Goal: Information Seeking & Learning: Learn about a topic

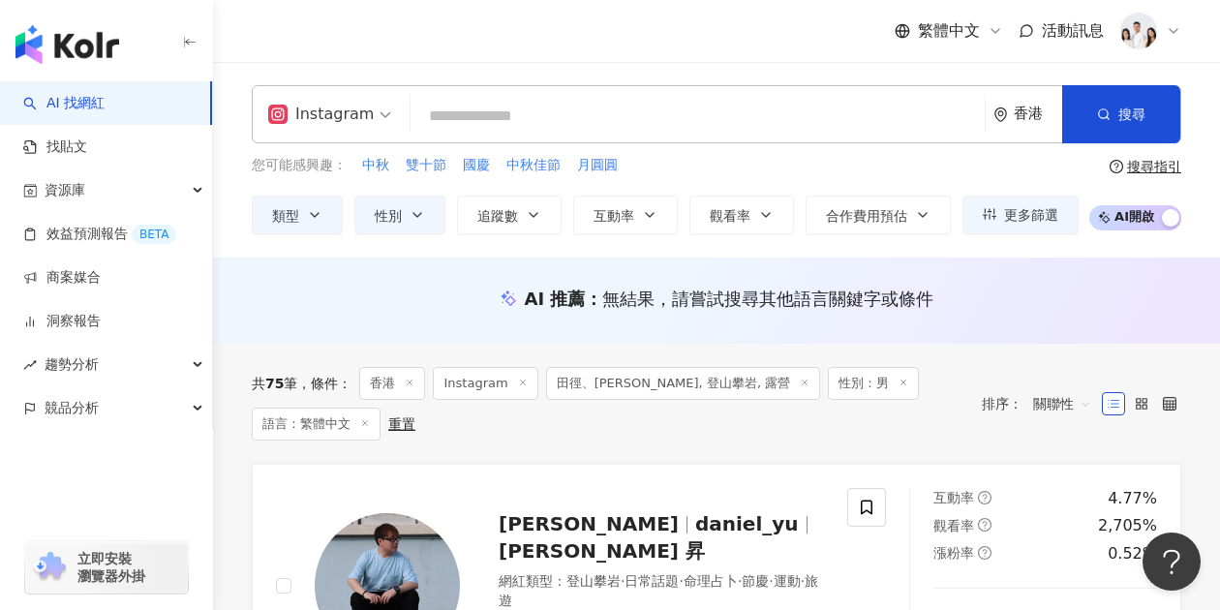
click at [507, 123] on input "search" at bounding box center [697, 116] width 559 height 37
click at [105, 101] on link "AI 找網紅" at bounding box center [63, 103] width 81 height 19
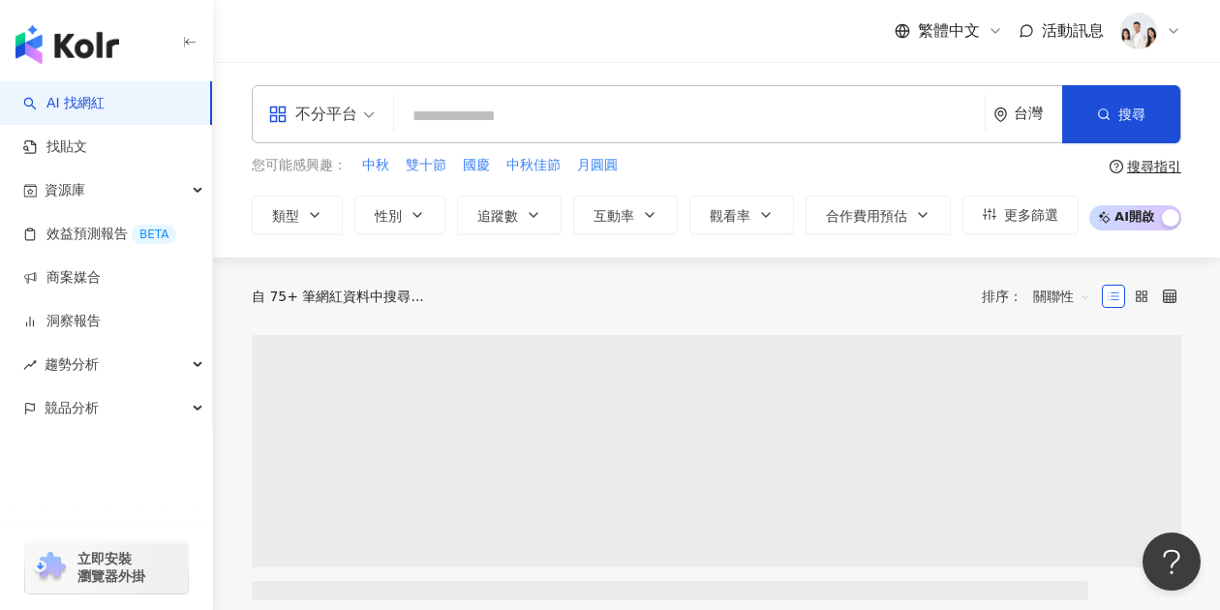
click at [507, 121] on input "search" at bounding box center [689, 116] width 575 height 37
paste input "**********"
type input "**********"
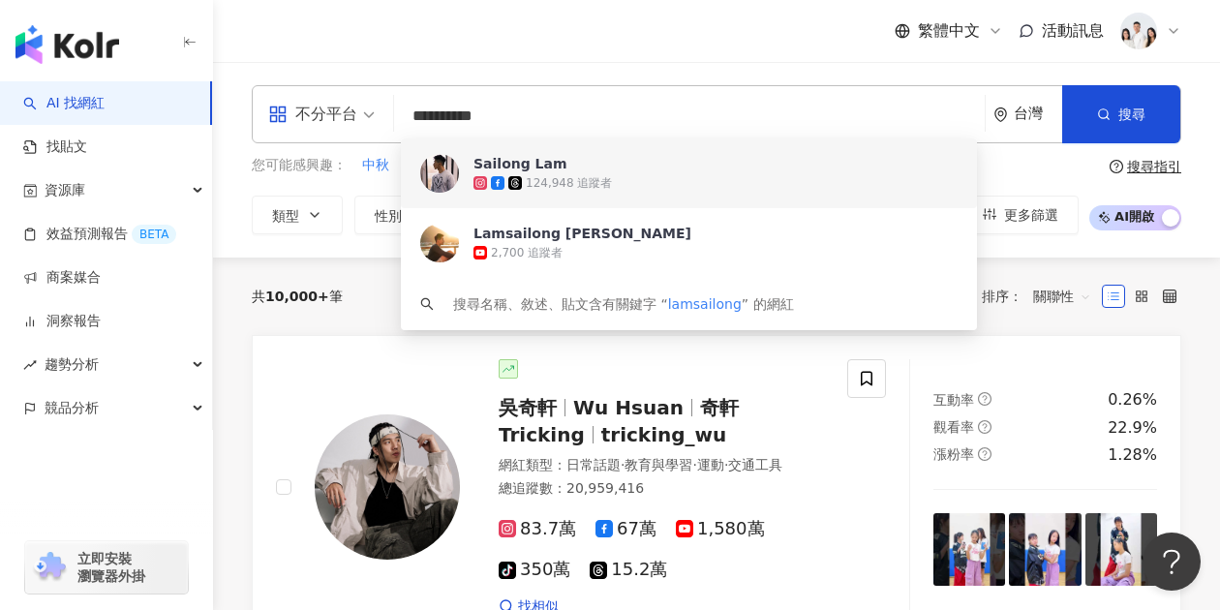
click at [546, 162] on div "Sailong Lam" at bounding box center [520, 163] width 94 height 19
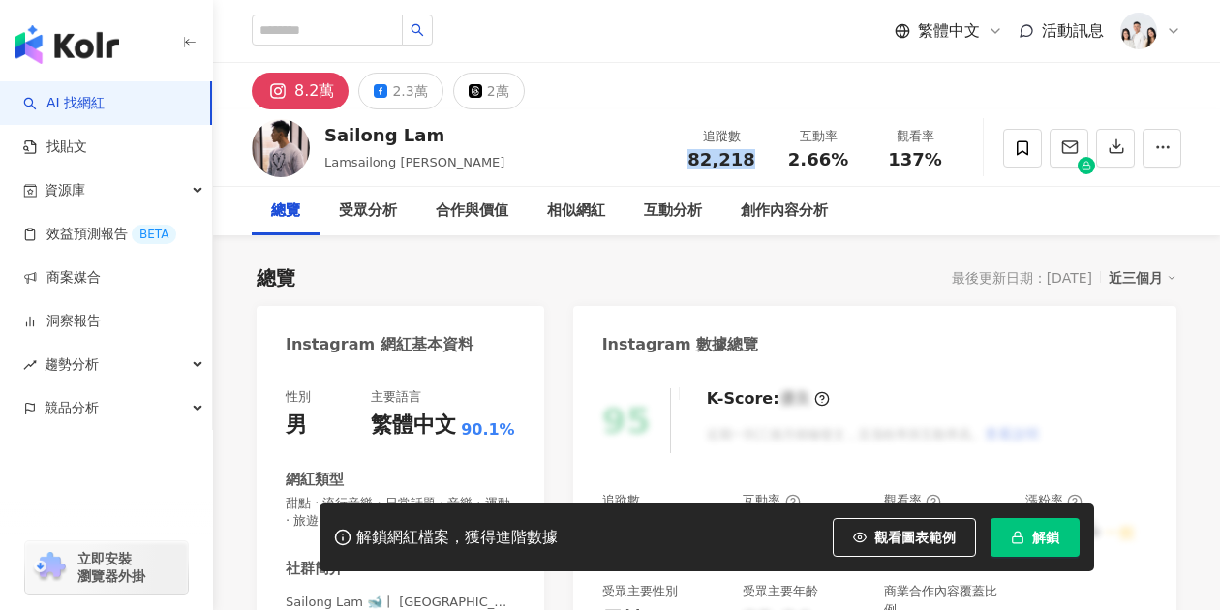
drag, startPoint x: 675, startPoint y: 157, endPoint x: 751, endPoint y: 165, distance: 76.9
click at [751, 165] on div "追蹤數 82,218" at bounding box center [721, 148] width 97 height 42
drag, startPoint x: 784, startPoint y: 163, endPoint x: 859, endPoint y: 158, distance: 74.7
click at [859, 158] on div "互動率 2.66%" at bounding box center [818, 148] width 97 height 42
copy span "2.66%"
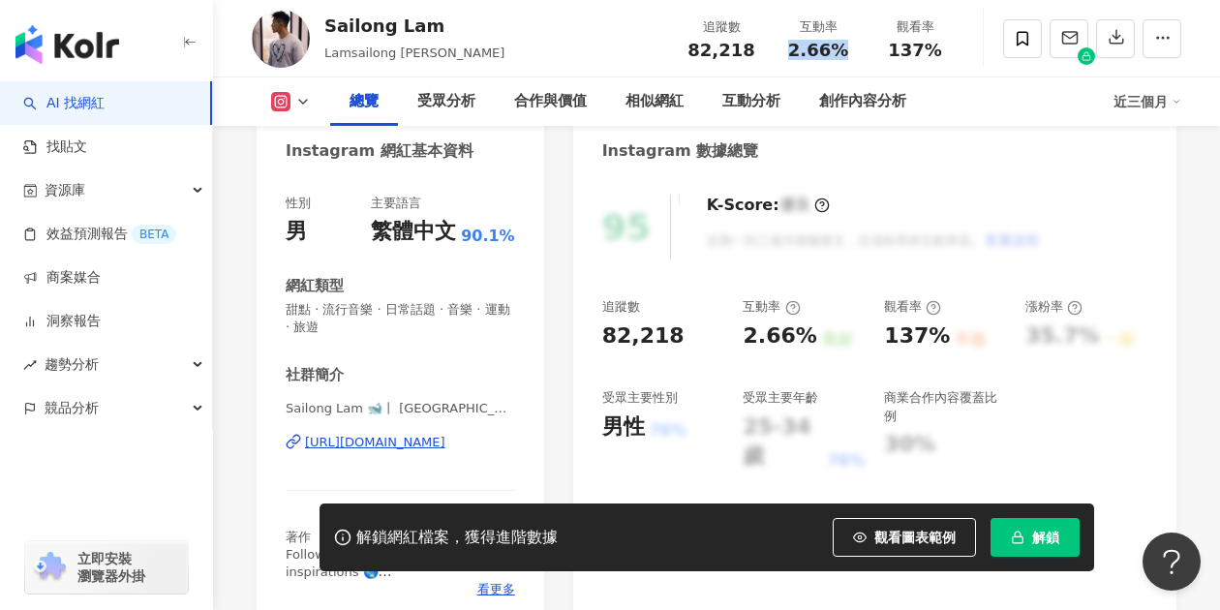
scroll to position [290, 0]
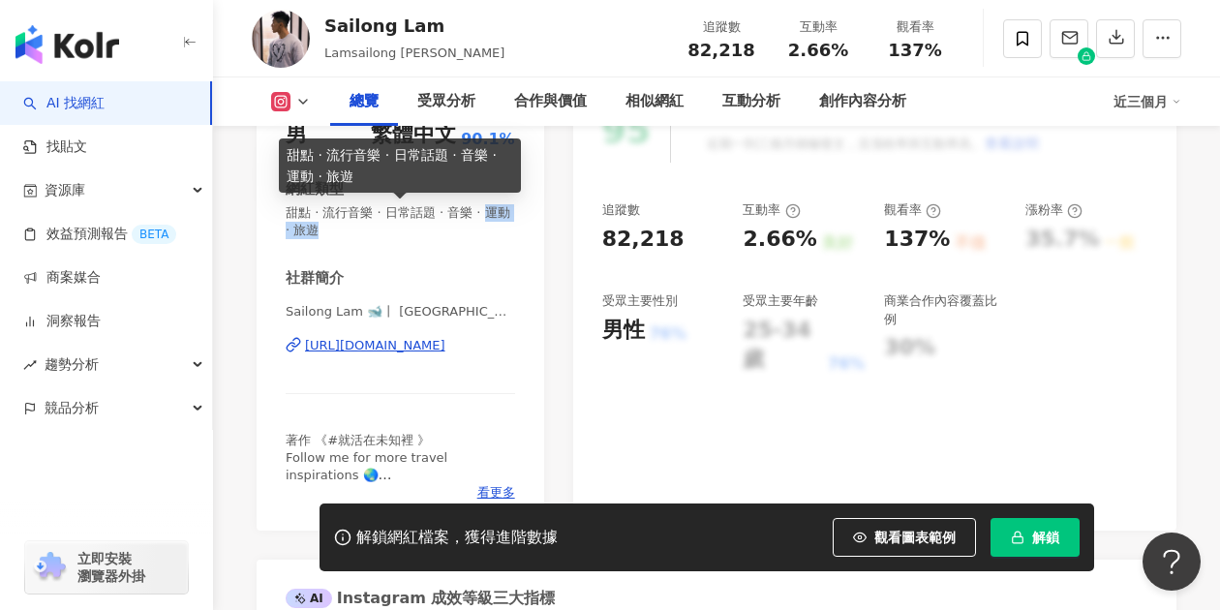
drag, startPoint x: 289, startPoint y: 232, endPoint x: 360, endPoint y: 232, distance: 71.6
click at [360, 232] on span "甜點 · 流行音樂 · 日常話題 · 音樂 · 運動 · 旅遊" at bounding box center [400, 221] width 229 height 35
copy span "運動 · 旅遊"
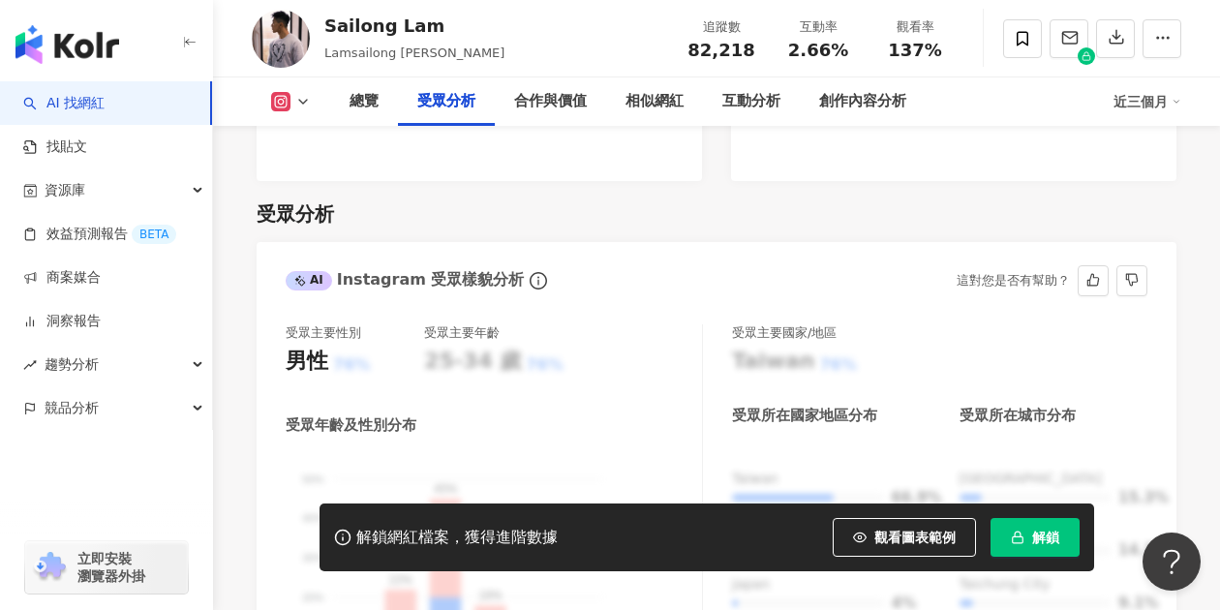
scroll to position [1840, 0]
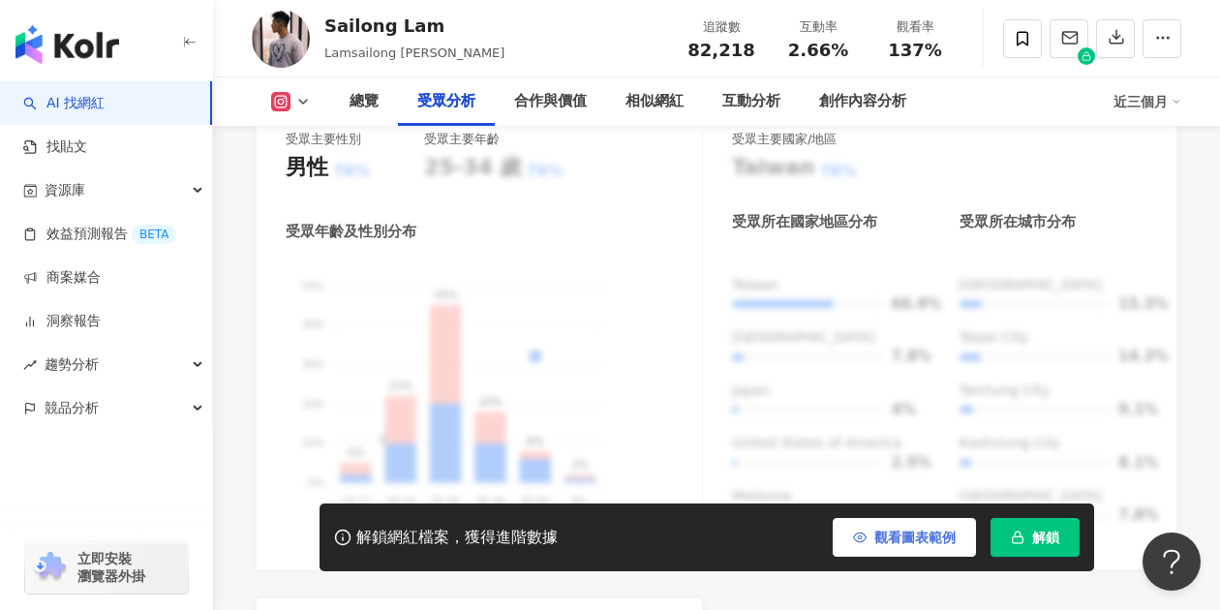
click at [924, 536] on span "觀看圖表範例" at bounding box center [914, 537] width 81 height 15
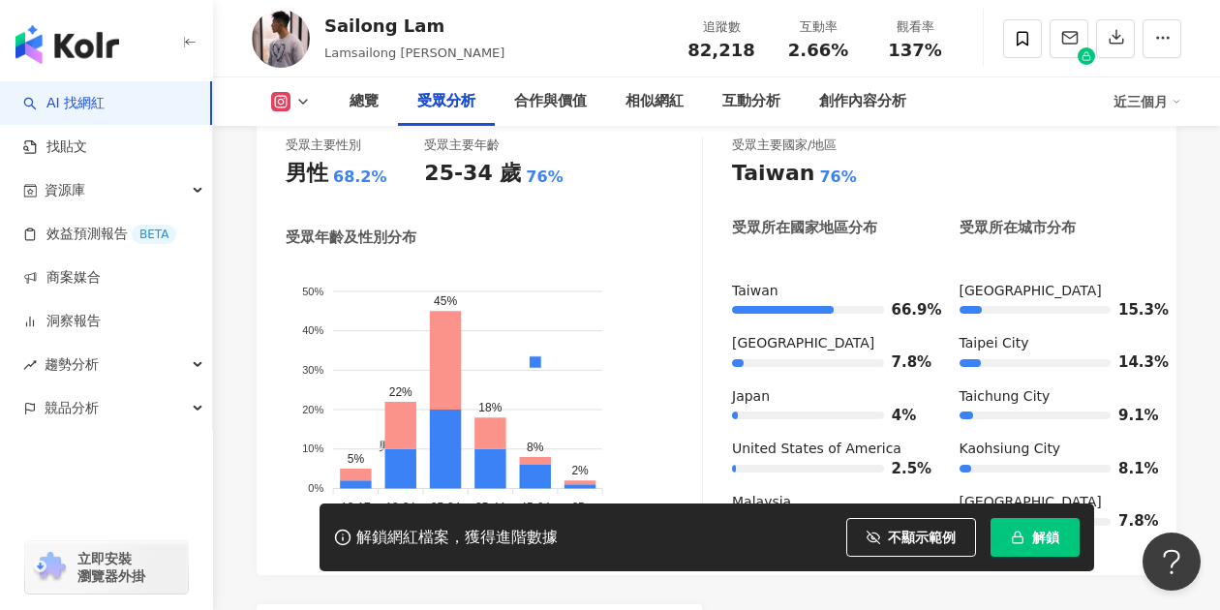
scroll to position [1743, 0]
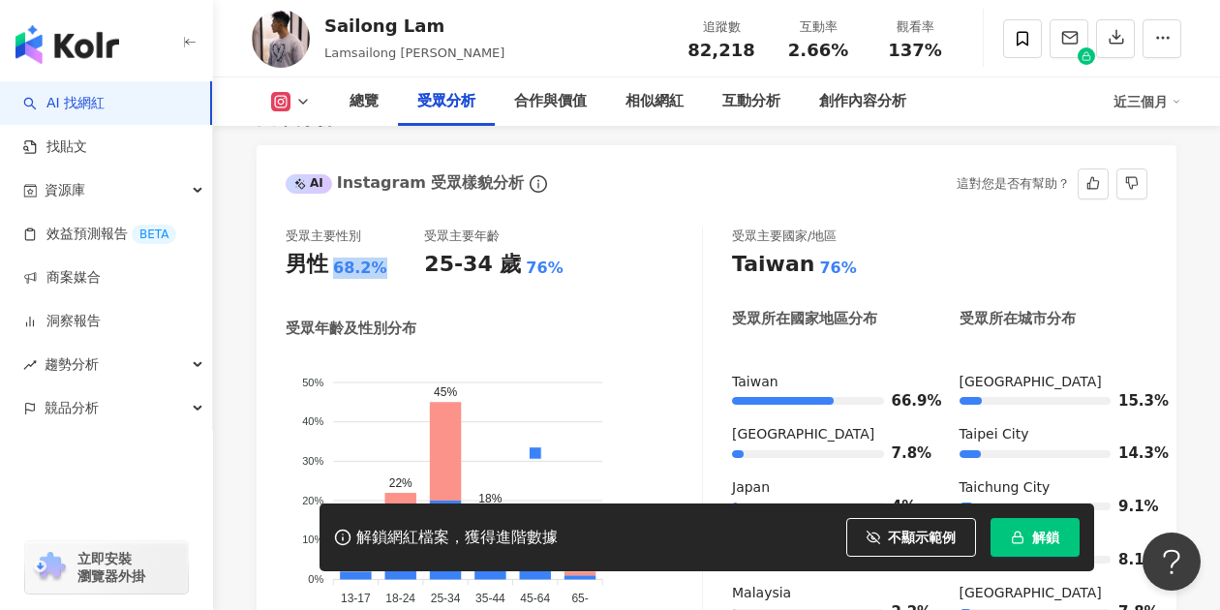
drag, startPoint x: 381, startPoint y: 272, endPoint x: 324, endPoint y: 265, distance: 57.5
click at [324, 265] on div "男性 68.2%" at bounding box center [355, 265] width 138 height 30
copy div "男性 68.2%"
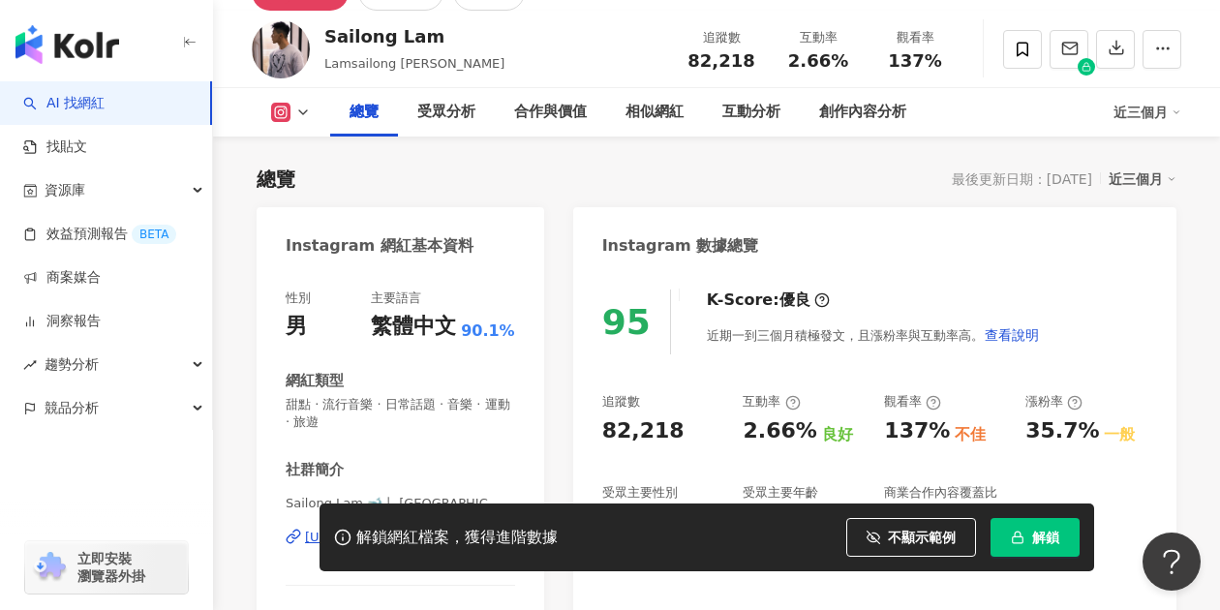
scroll to position [0, 0]
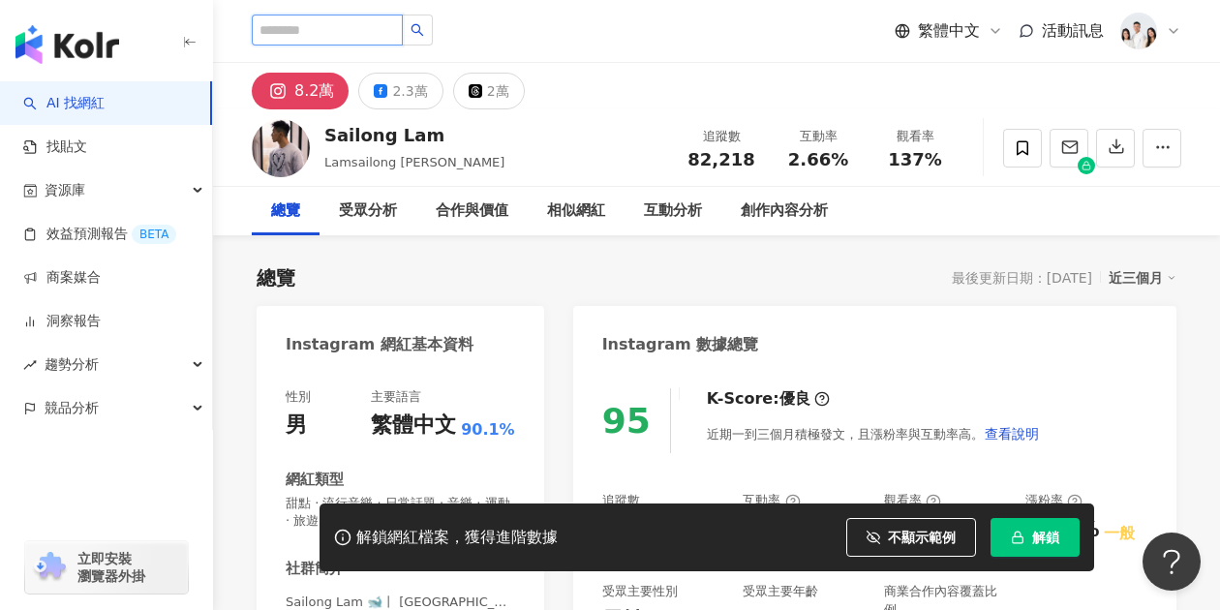
click at [341, 24] on input "search" at bounding box center [327, 30] width 151 height 31
paste input "**********"
type input "**********"
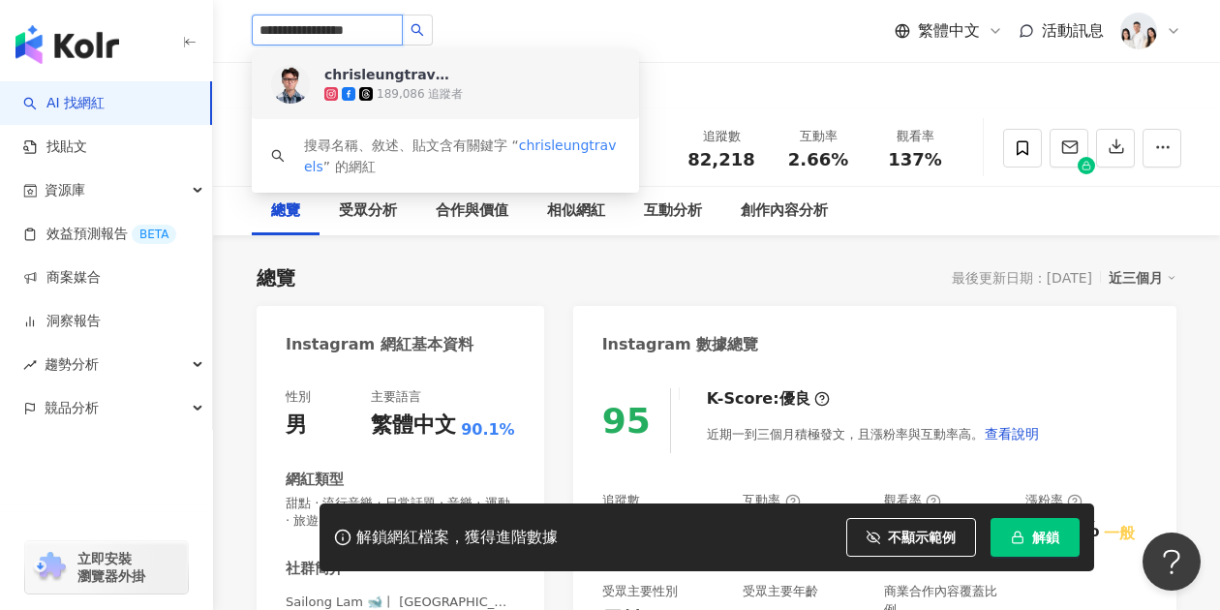
click at [405, 78] on div "chrisleungtravels" at bounding box center [387, 74] width 126 height 19
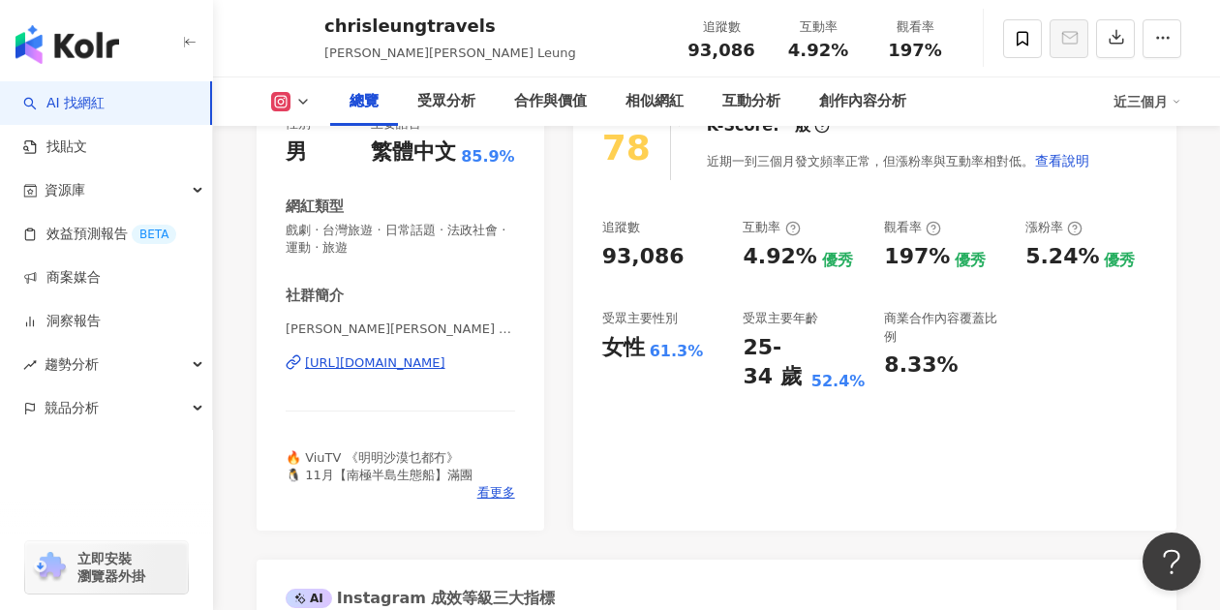
scroll to position [290, 0]
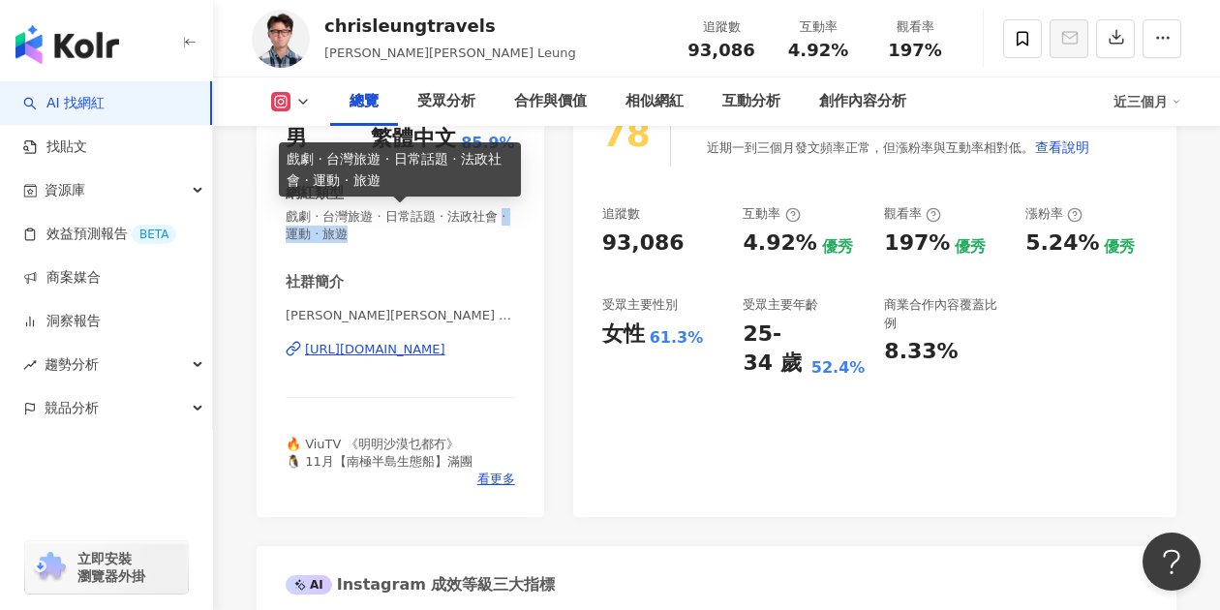
drag, startPoint x: 390, startPoint y: 233, endPoint x: 306, endPoint y: 234, distance: 84.2
click at [306, 234] on span "戲劇 · 台灣旅遊 · 日常話題 · 法政社會 · 運動 · 旅遊" at bounding box center [400, 225] width 229 height 35
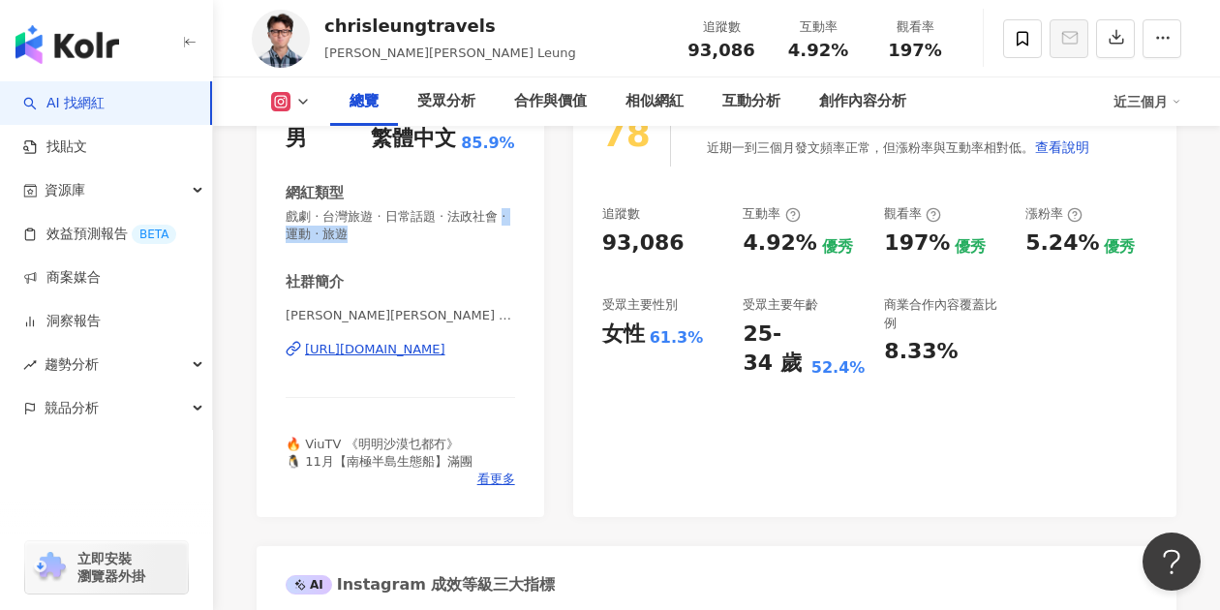
click at [395, 247] on div "性別 男 主要語言 繁體中文 85.9% 網紅類型 戲劇 · 台灣旅遊 · 日常話題 · 法政社會 · 運動 · 旅遊 社群簡介 梁彥宗 Chris Leun…" at bounding box center [400, 295] width 229 height 386
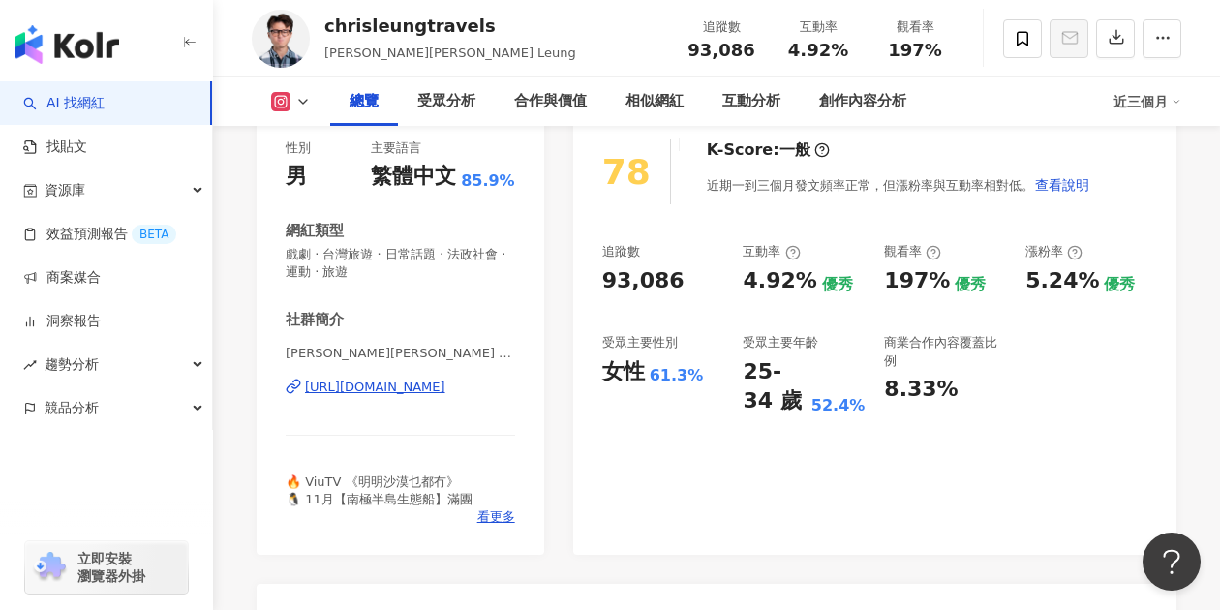
scroll to position [97, 0]
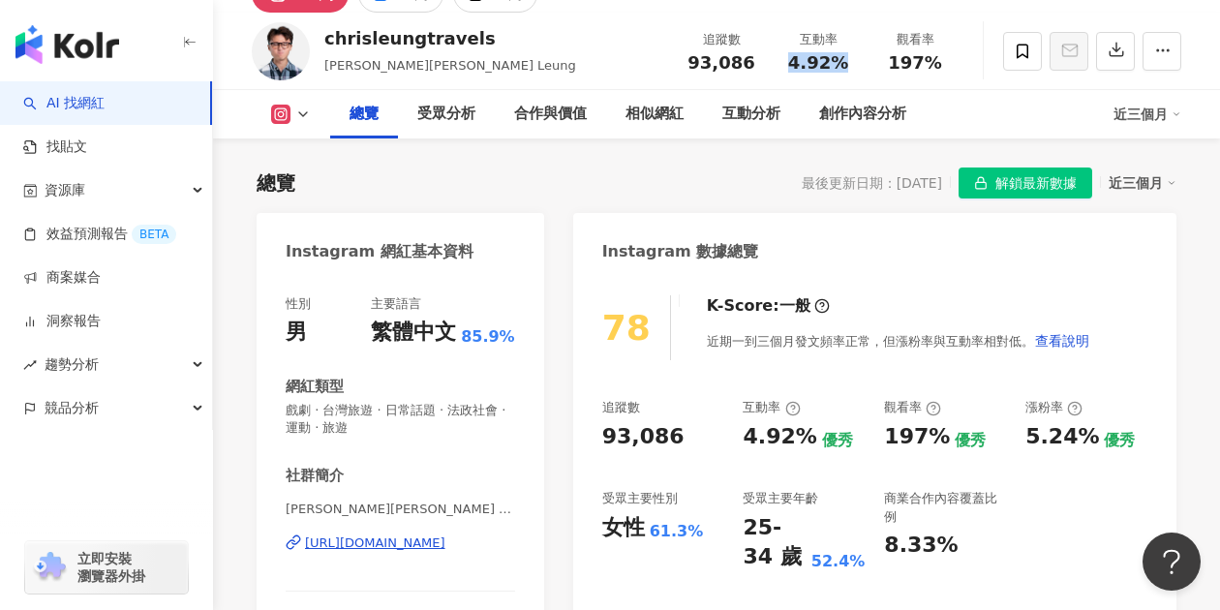
drag, startPoint x: 783, startPoint y: 60, endPoint x: 842, endPoint y: 57, distance: 59.1
click at [842, 57] on div "4.92%" at bounding box center [818, 62] width 74 height 19
copy span "4.92%"
drag, startPoint x: 687, startPoint y: 60, endPoint x: 756, endPoint y: 66, distance: 69.0
click at [756, 66] on div "93,086" at bounding box center [722, 62] width 74 height 19
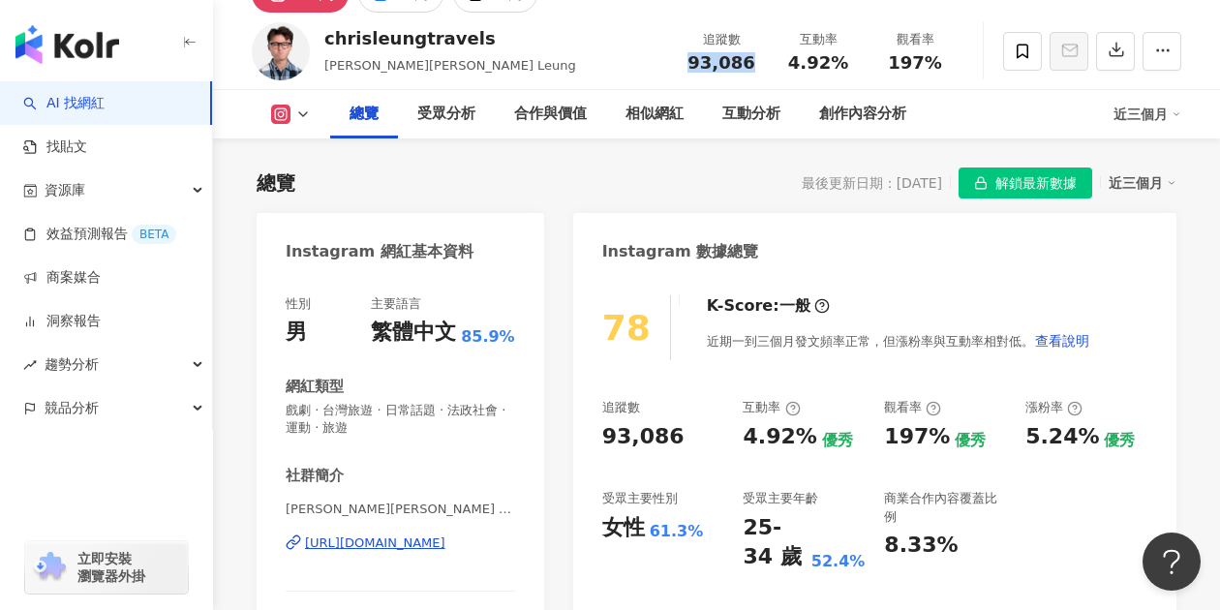
copy span "93,086"
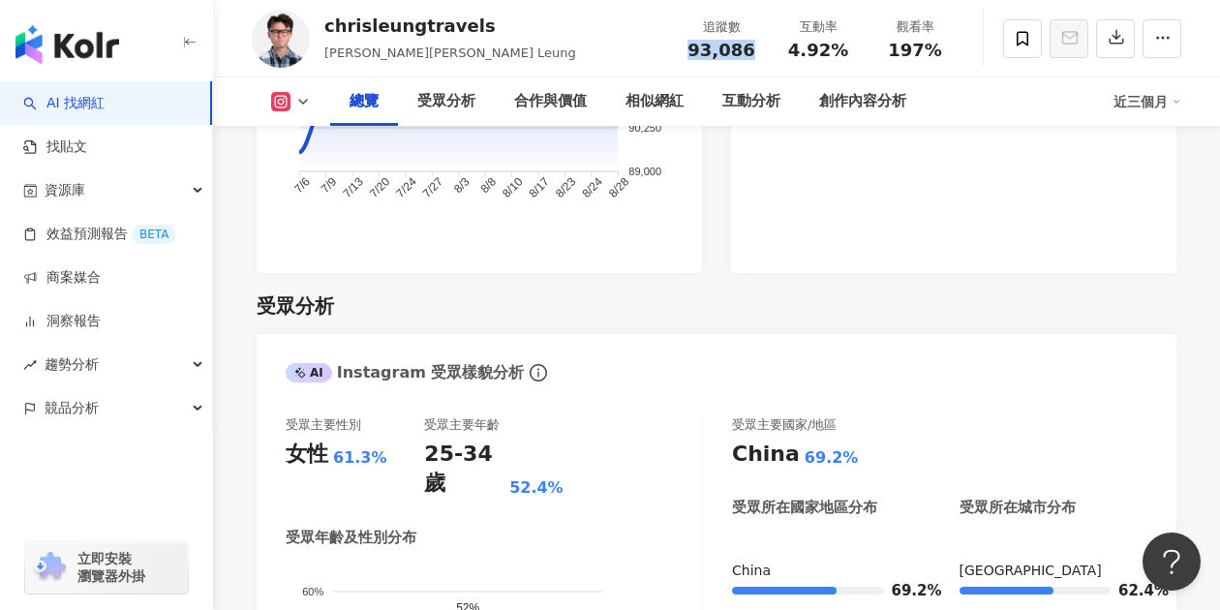
scroll to position [1646, 0]
